Goal: Task Accomplishment & Management: Complete application form

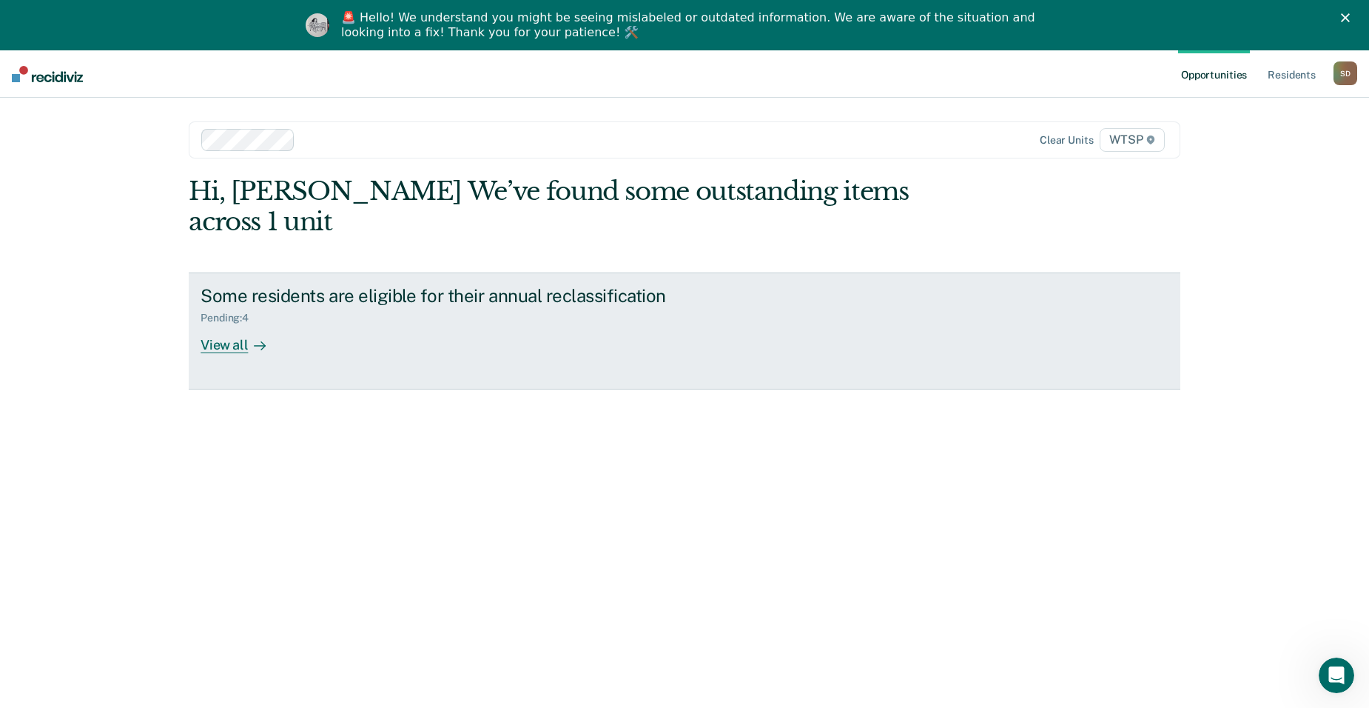
click at [249, 312] on div "Pending : 4" at bounding box center [231, 318] width 60 height 13
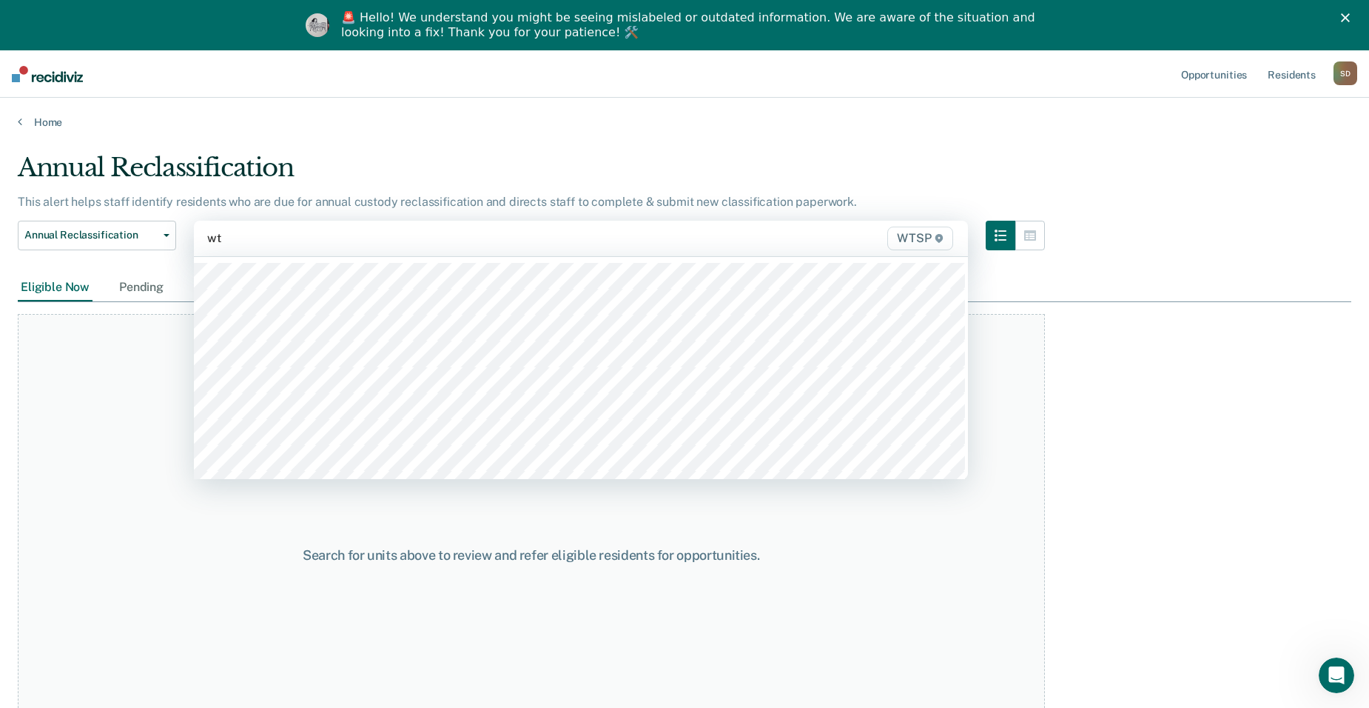
type input "wts"
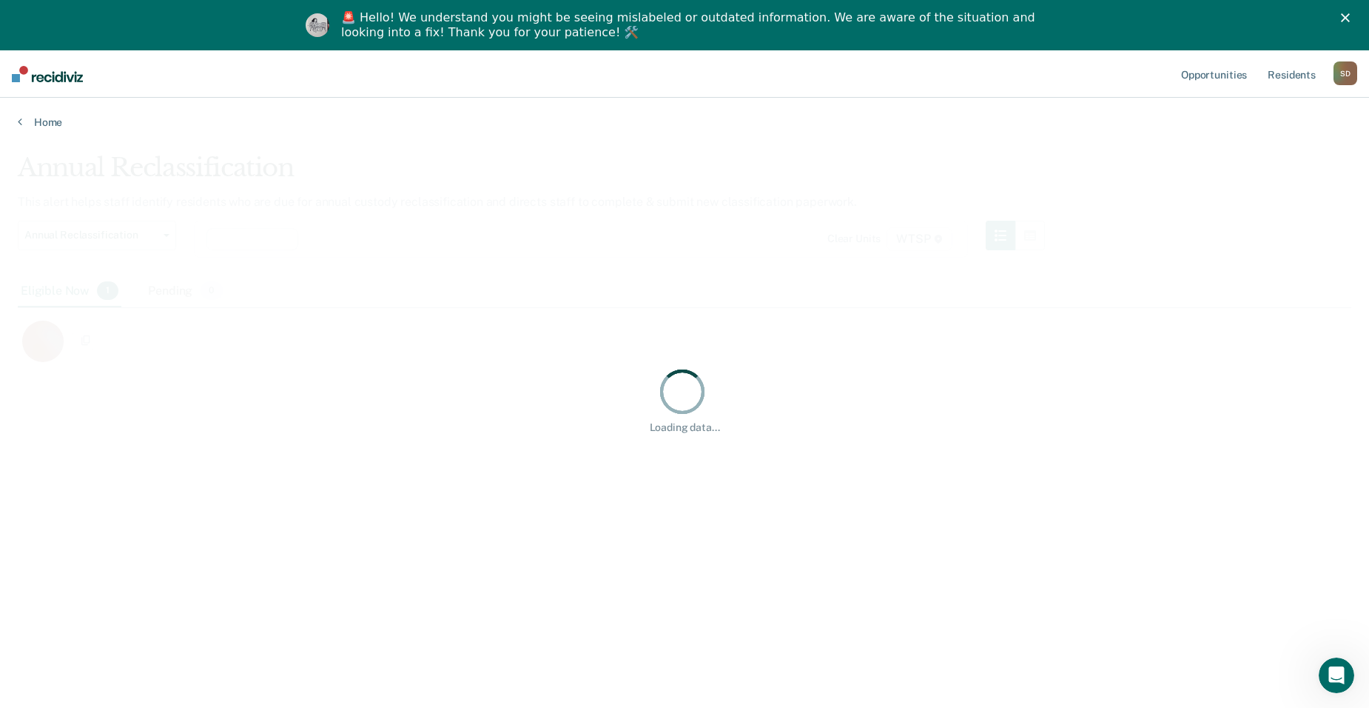
scroll to position [483, 1323]
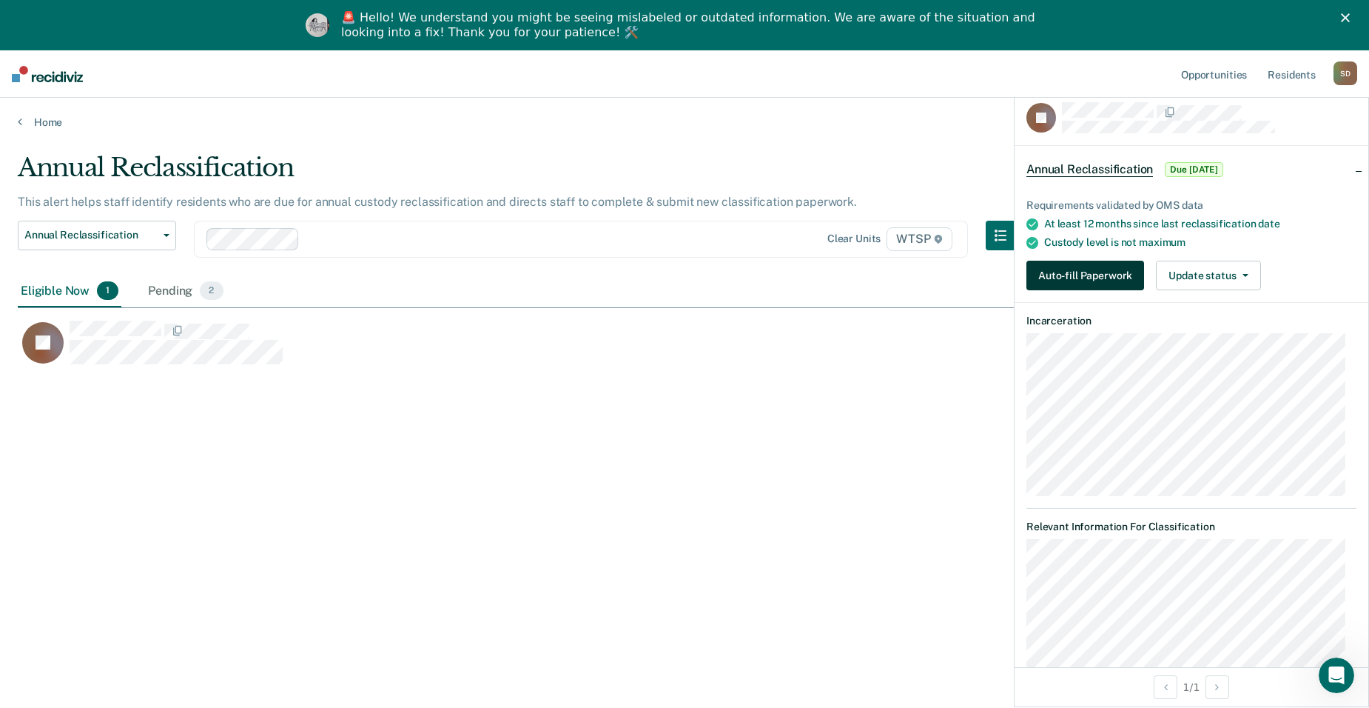
click at [1111, 272] on button "Auto-fill Paperwork" at bounding box center [1086, 276] width 118 height 30
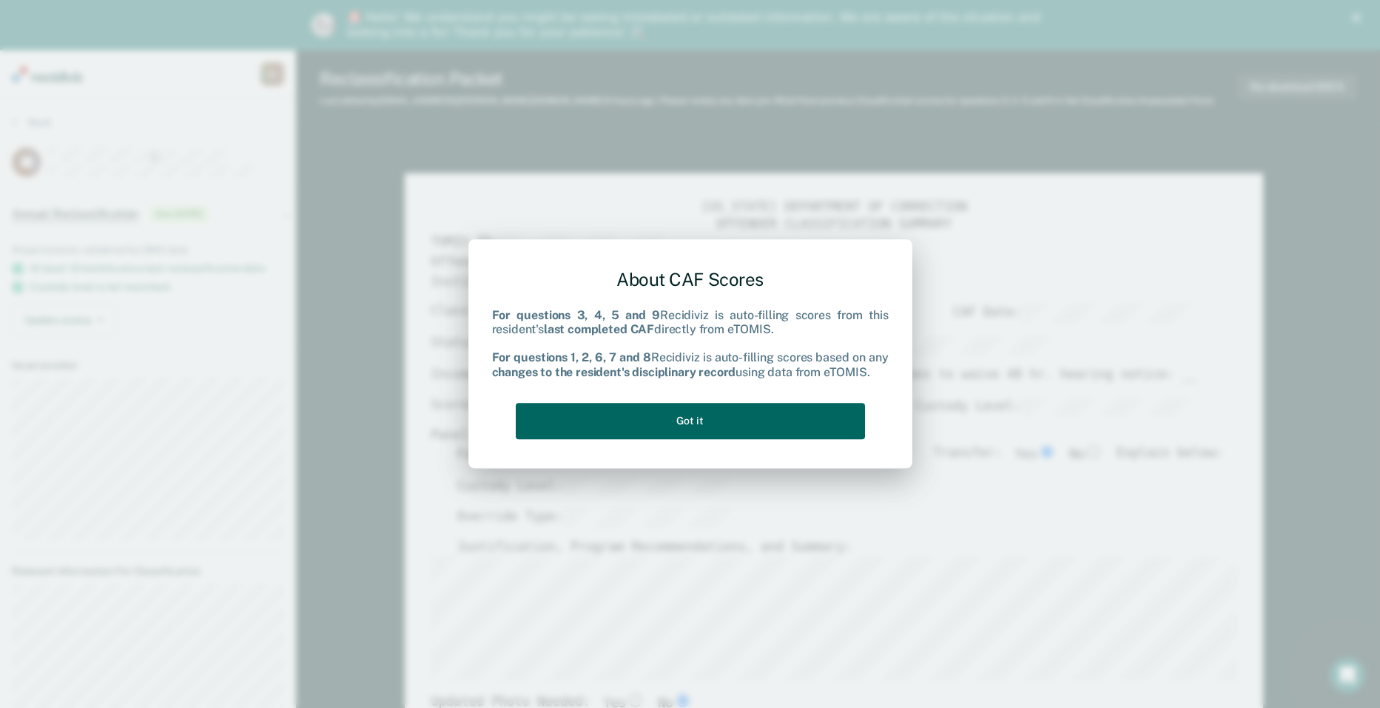
click at [666, 431] on button "Got it" at bounding box center [690, 421] width 349 height 36
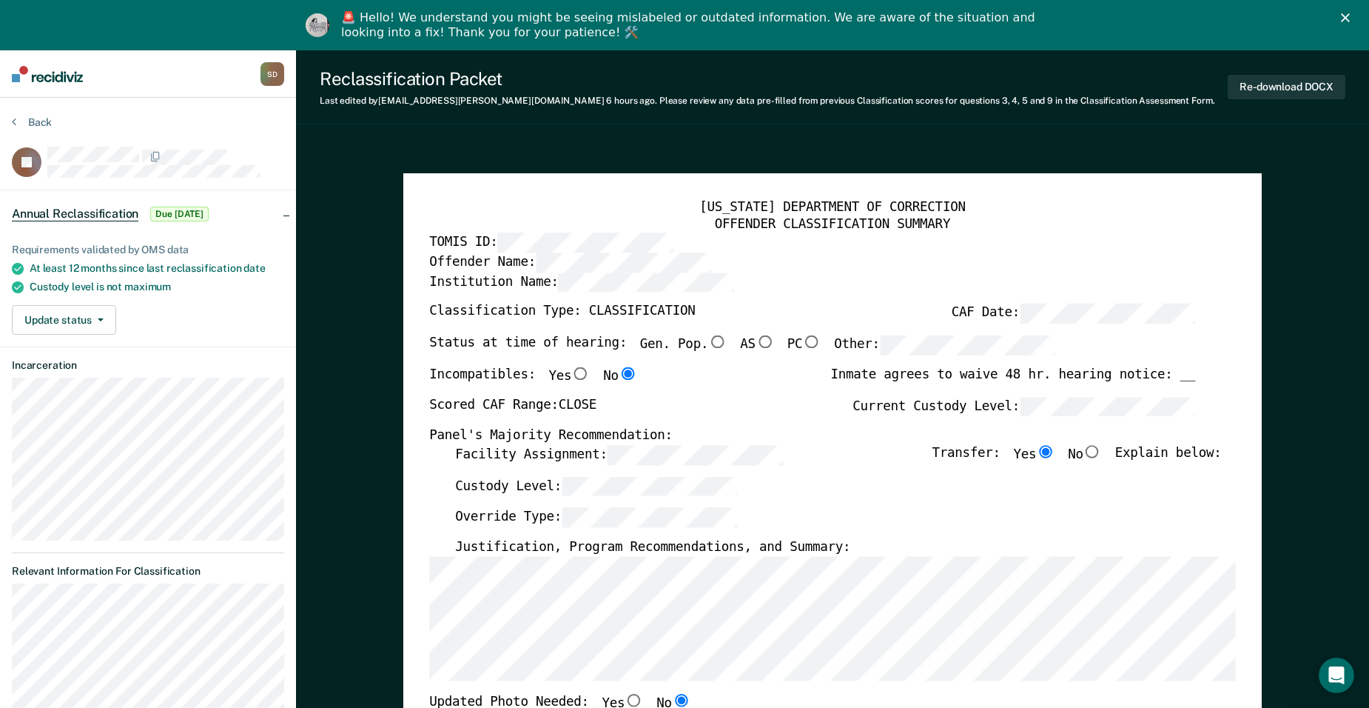
click at [1102, 451] on input "No" at bounding box center [1092, 451] width 19 height 13
type textarea "x"
radio input "false"
radio input "true"
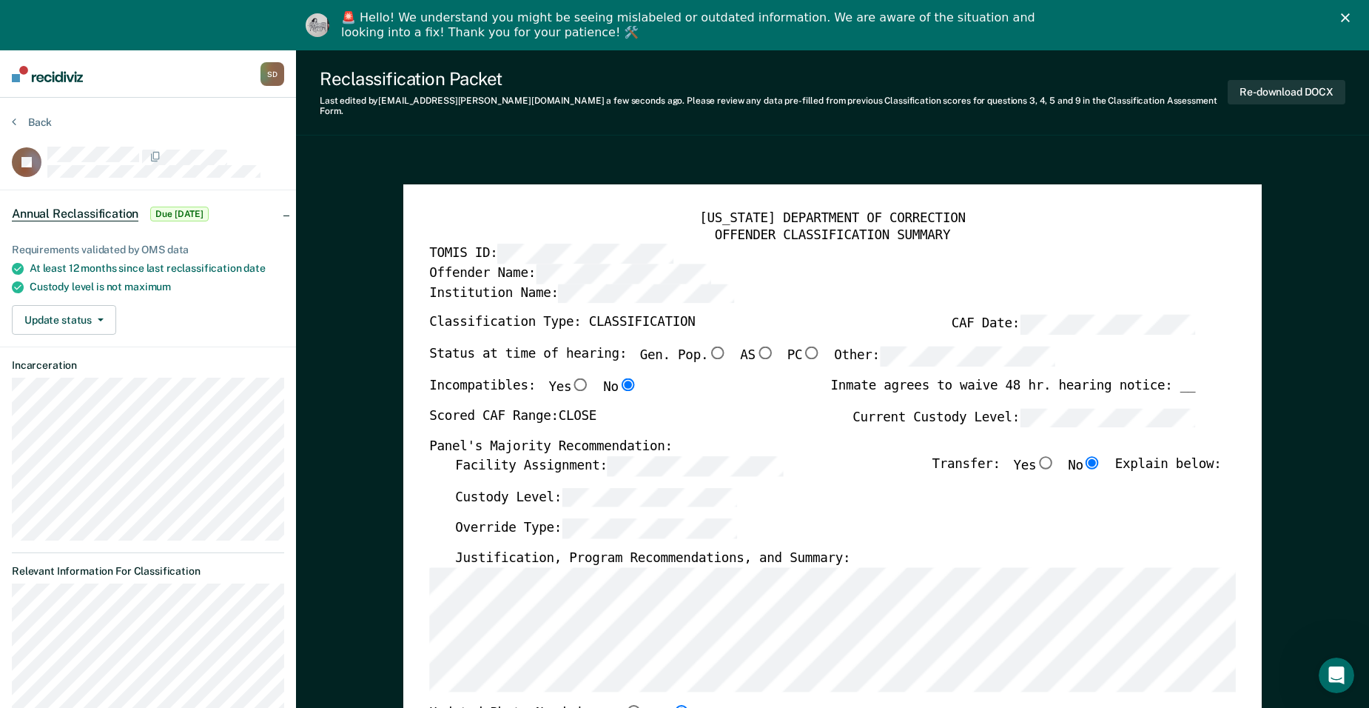
click at [523, 487] on label "Custody Level:" at bounding box center [596, 497] width 282 height 20
click at [507, 518] on label "Override Type:" at bounding box center [596, 528] width 282 height 20
click at [708, 346] on input "Gen. Pop." at bounding box center [717, 352] width 19 height 13
type textarea "x"
radio input "true"
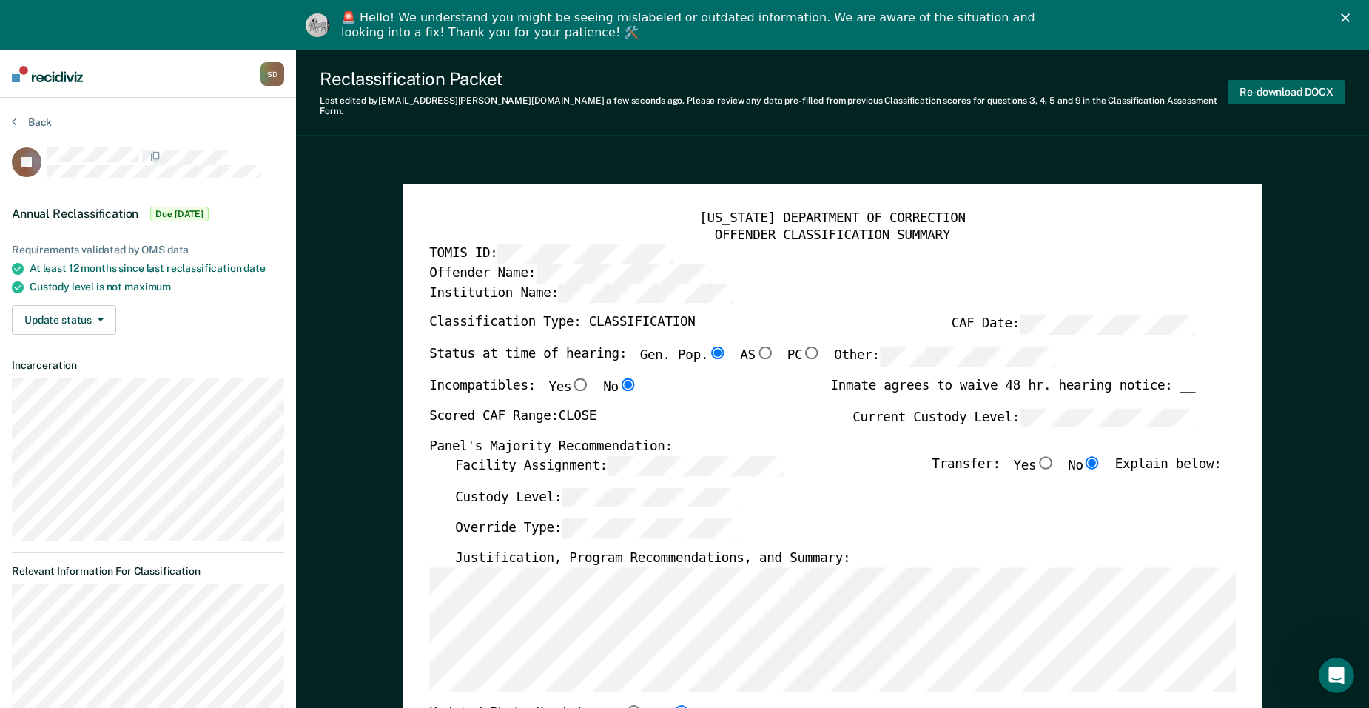
click at [1259, 80] on button "Re-download DOCX" at bounding box center [1287, 92] width 118 height 24
type textarea "x"
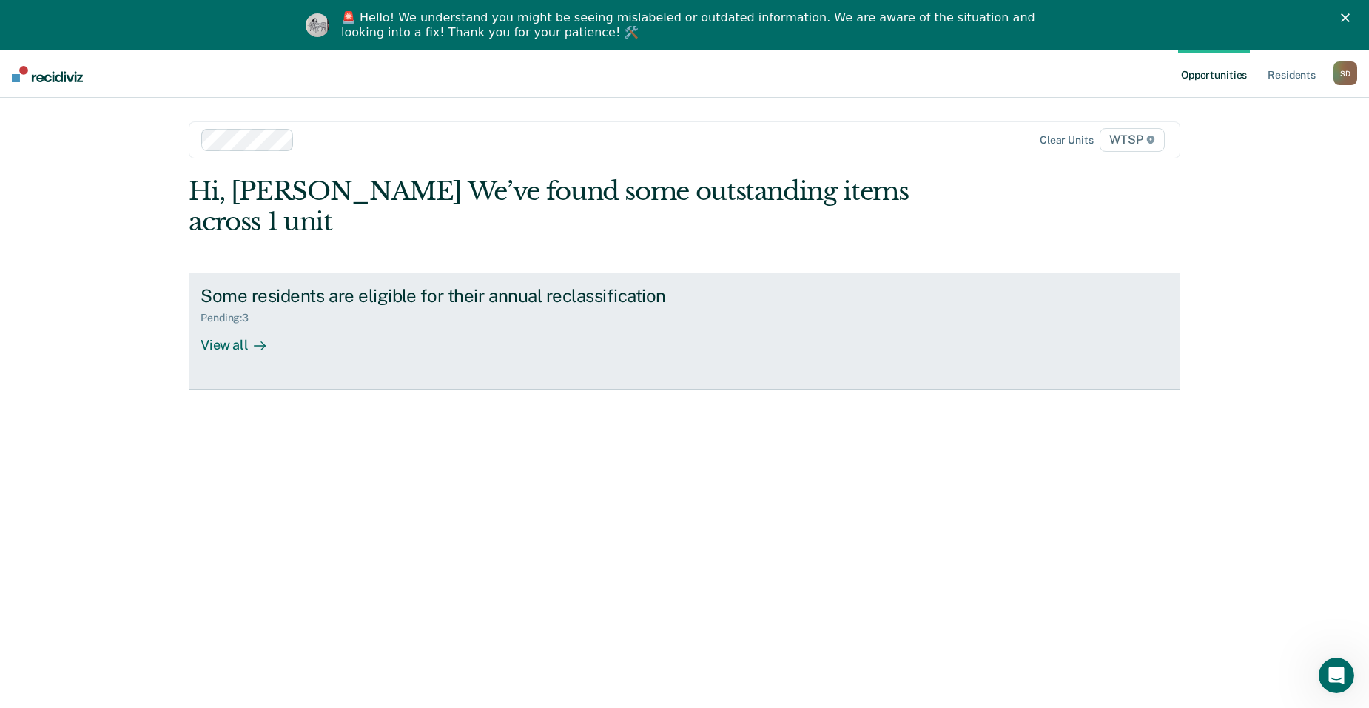
click at [255, 312] on div "Pending : 3" at bounding box center [231, 318] width 60 height 13
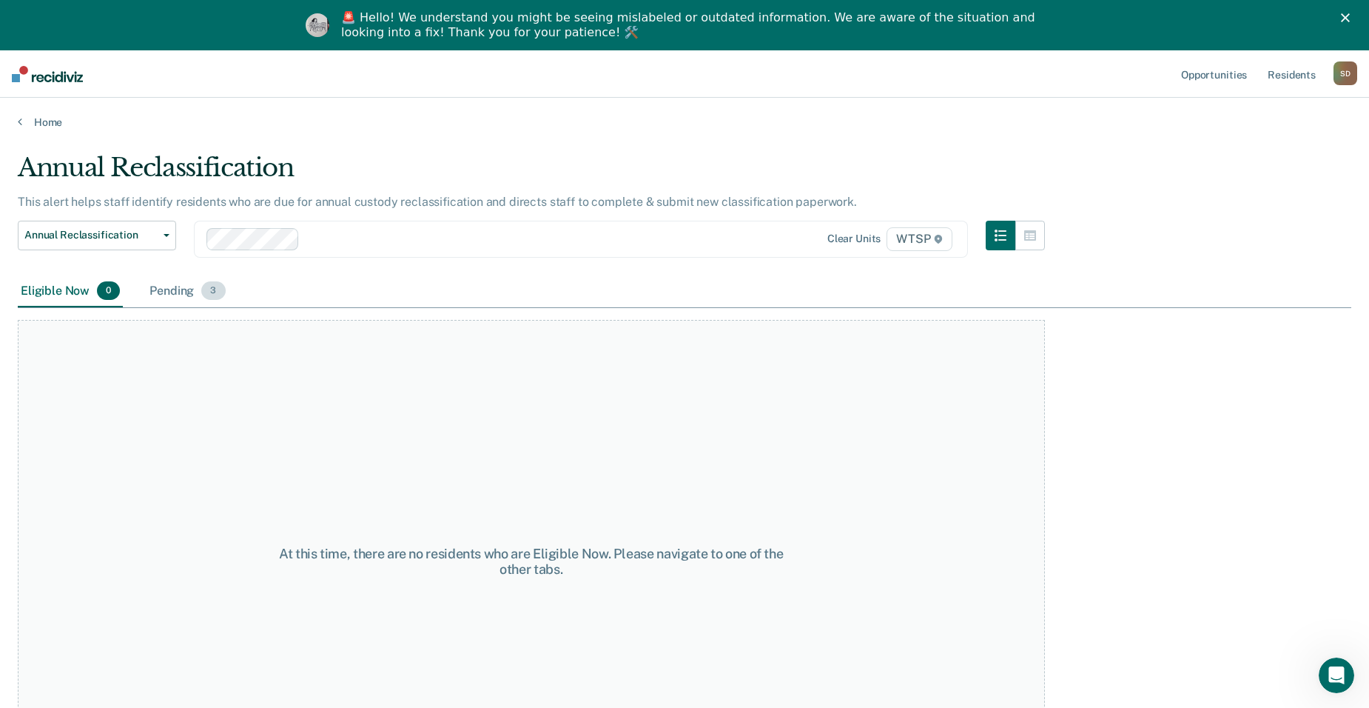
click at [177, 285] on div "Pending 3" at bounding box center [187, 291] width 81 height 33
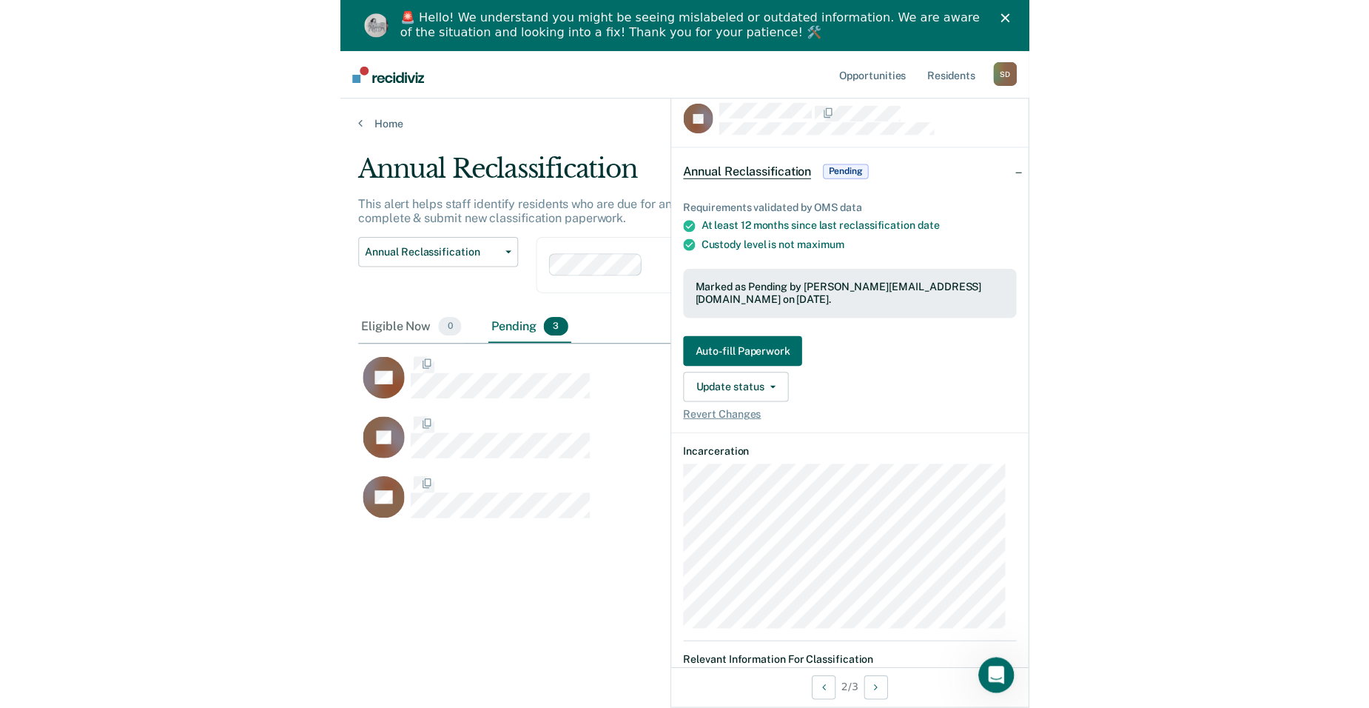
scroll to position [477, 636]
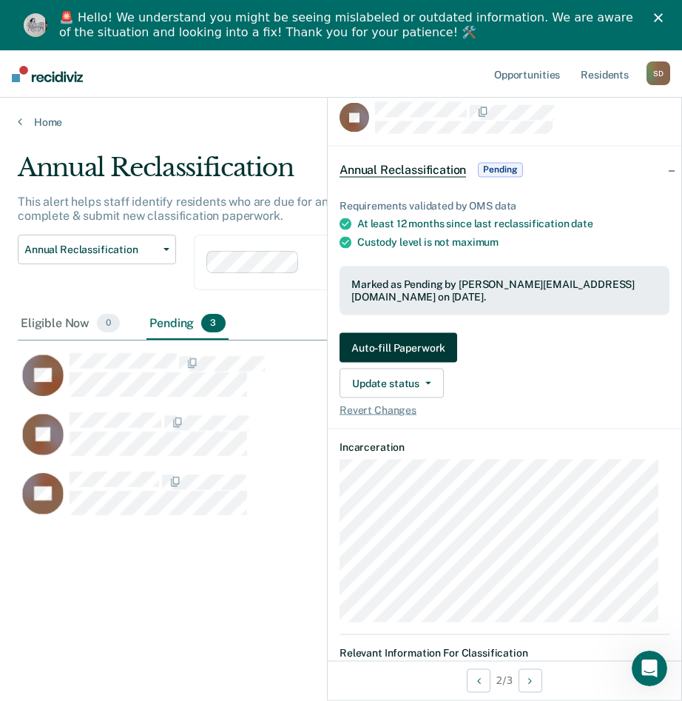
click at [423, 346] on button "Auto-fill Paperwork" at bounding box center [399, 348] width 118 height 30
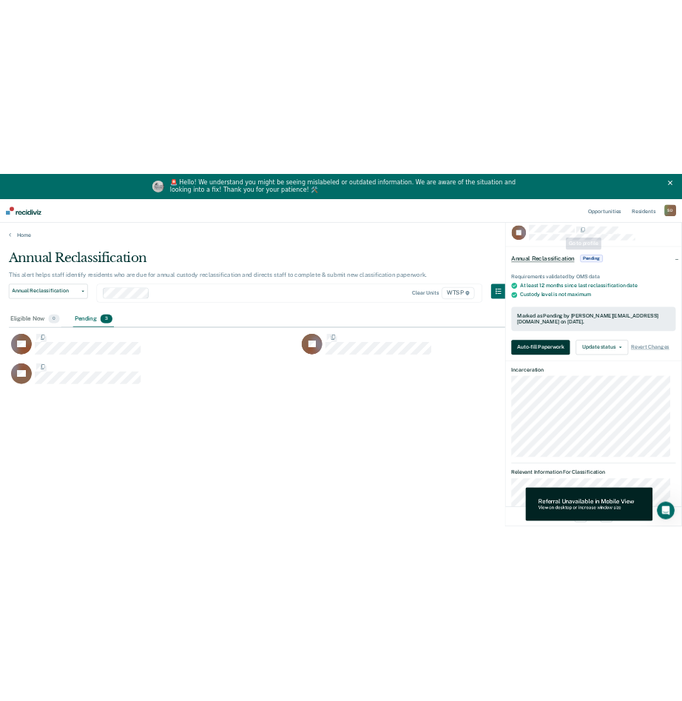
scroll to position [483, 1323]
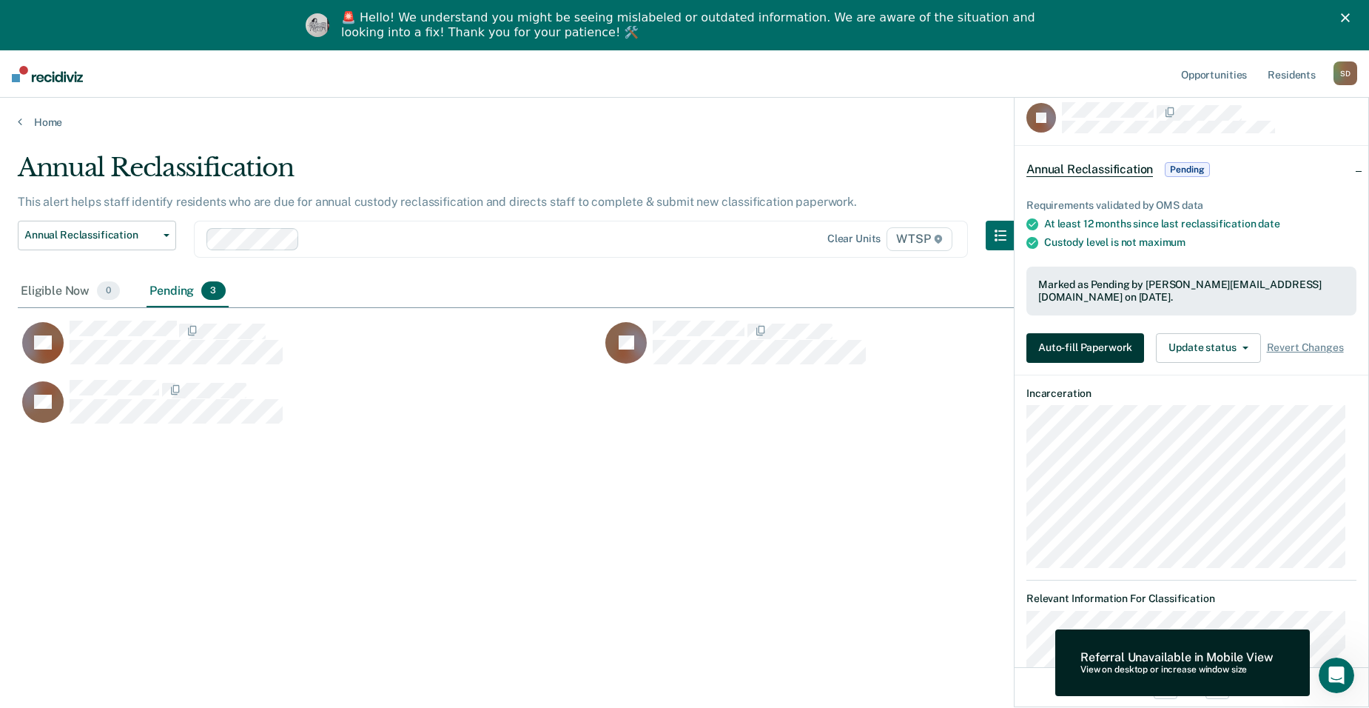
click at [1120, 343] on button "Auto-fill Paperwork" at bounding box center [1086, 348] width 118 height 30
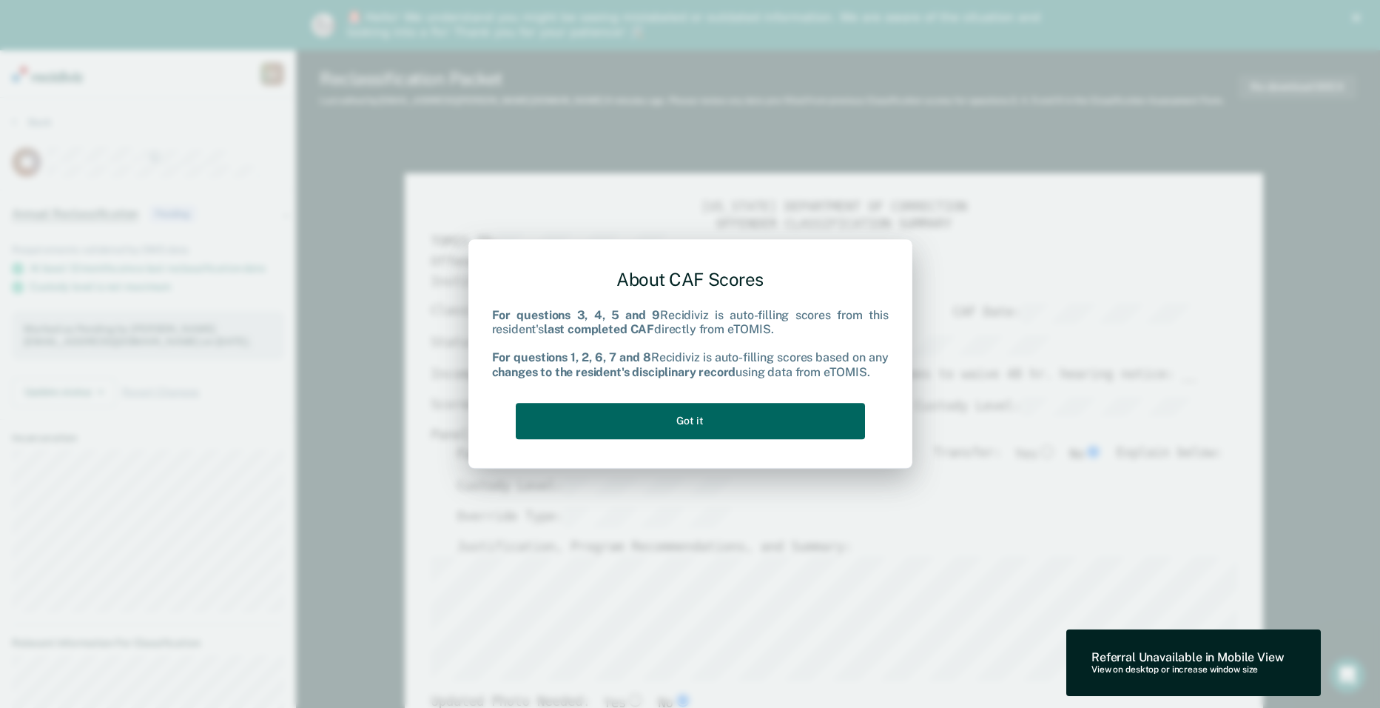
click at [802, 415] on button "Got it" at bounding box center [690, 421] width 349 height 36
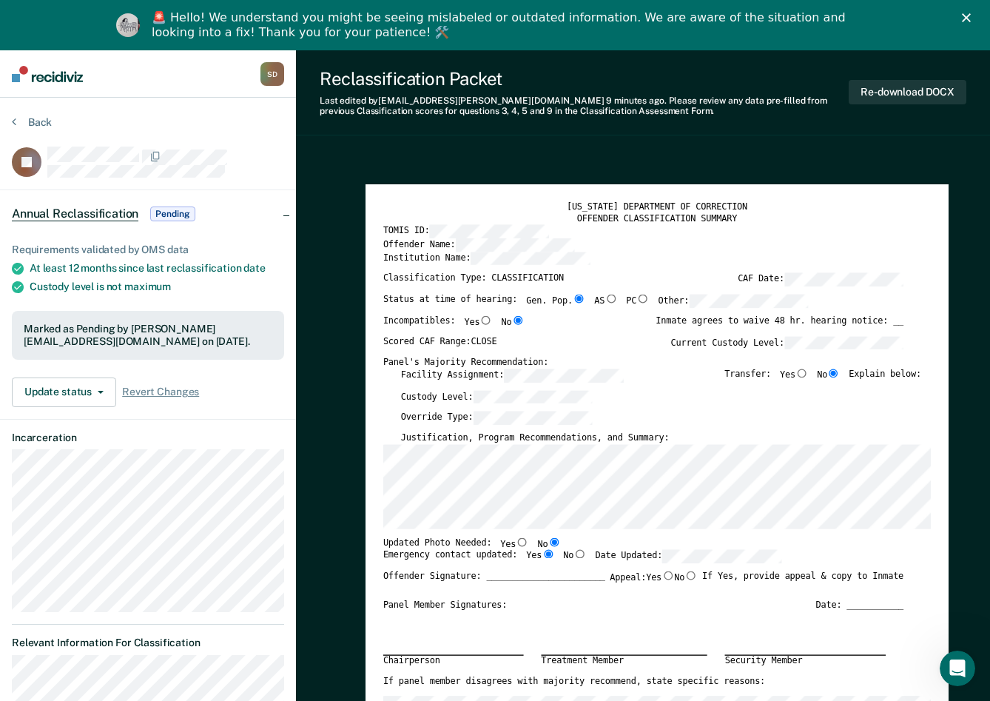
type textarea "x"
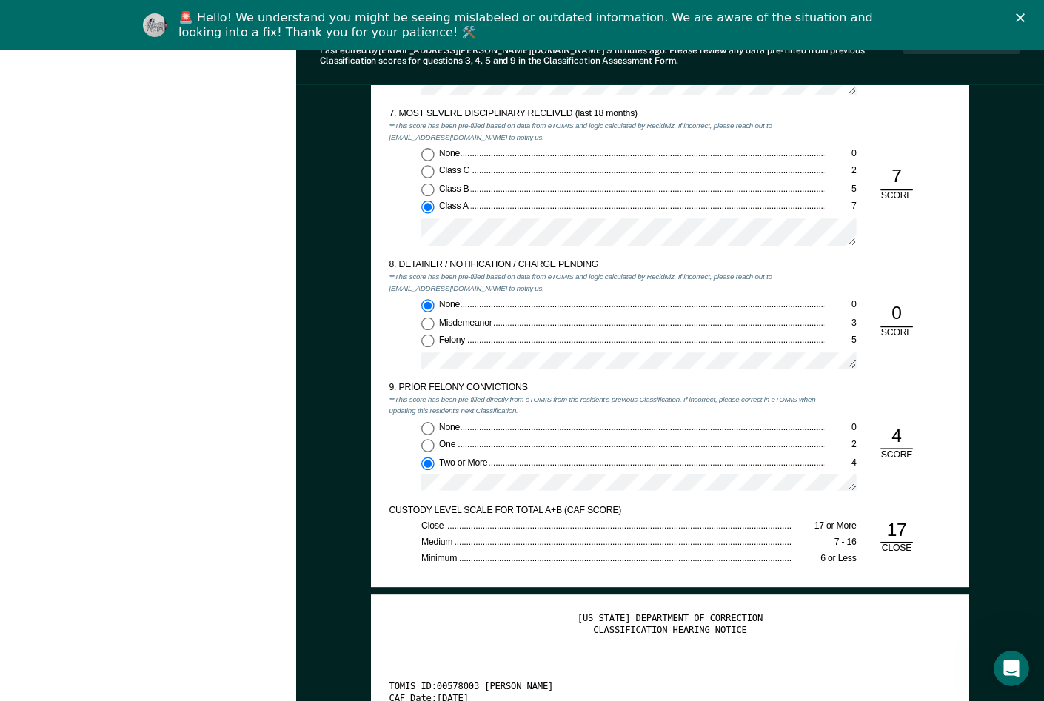
scroll to position [2072, 0]
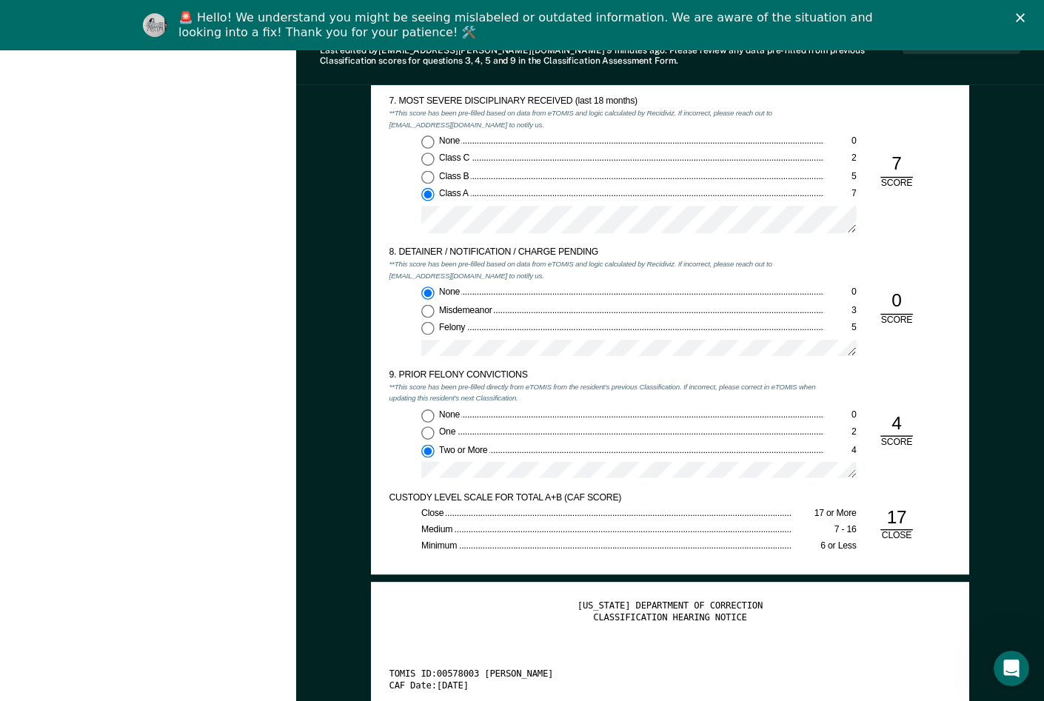
click at [481, 52] on div "Last edited by [PERSON_NAME][EMAIL_ADDRESS][DOMAIN_NAME] 9 minutes ago . Please…" at bounding box center [611, 55] width 582 height 21
